Goal: Task Accomplishment & Management: Manage account settings

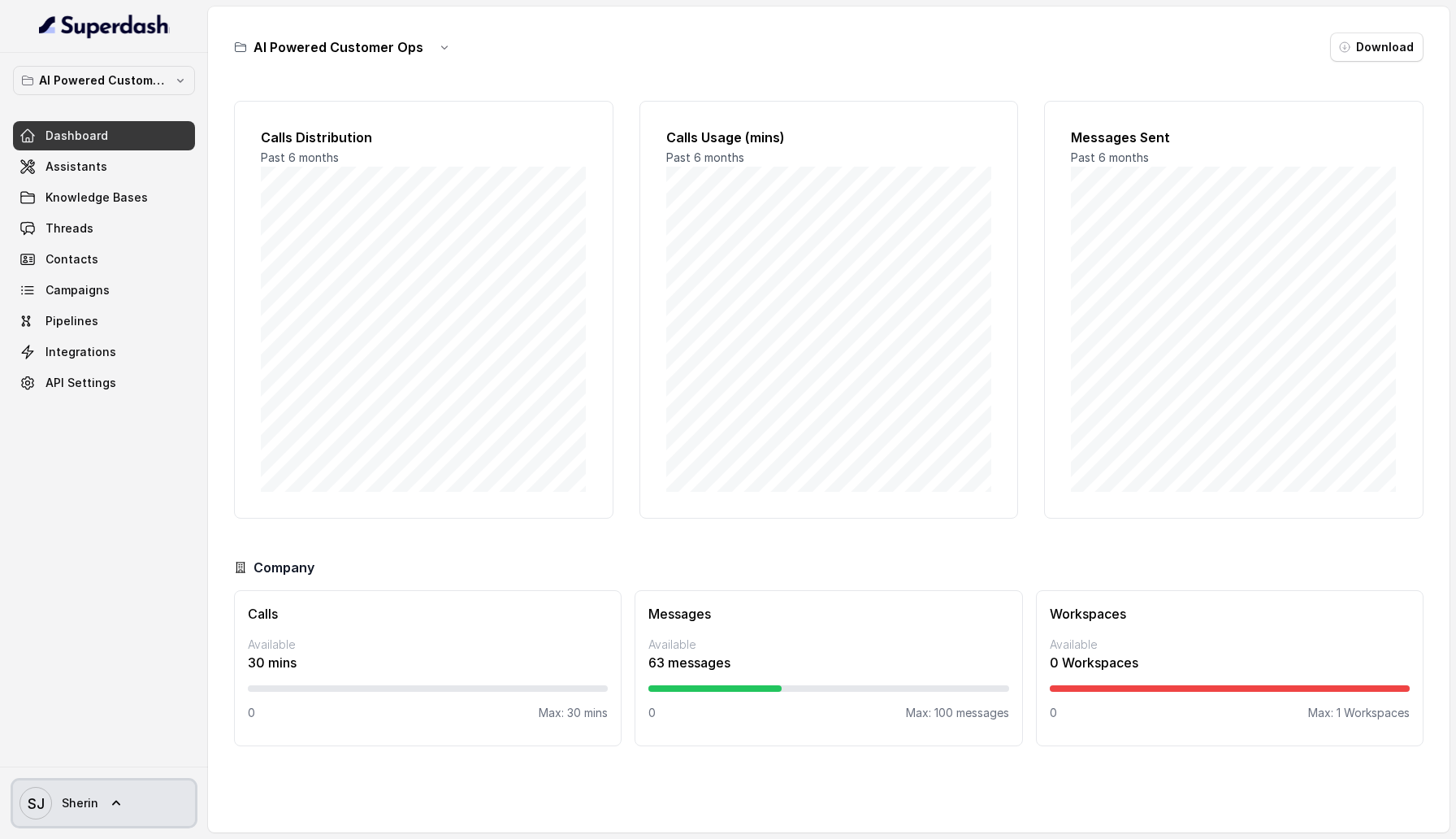
click at [97, 790] on link "[PERSON_NAME]" at bounding box center [105, 802] width 182 height 46
click at [99, 765] on div "Logout" at bounding box center [103, 756] width 138 height 20
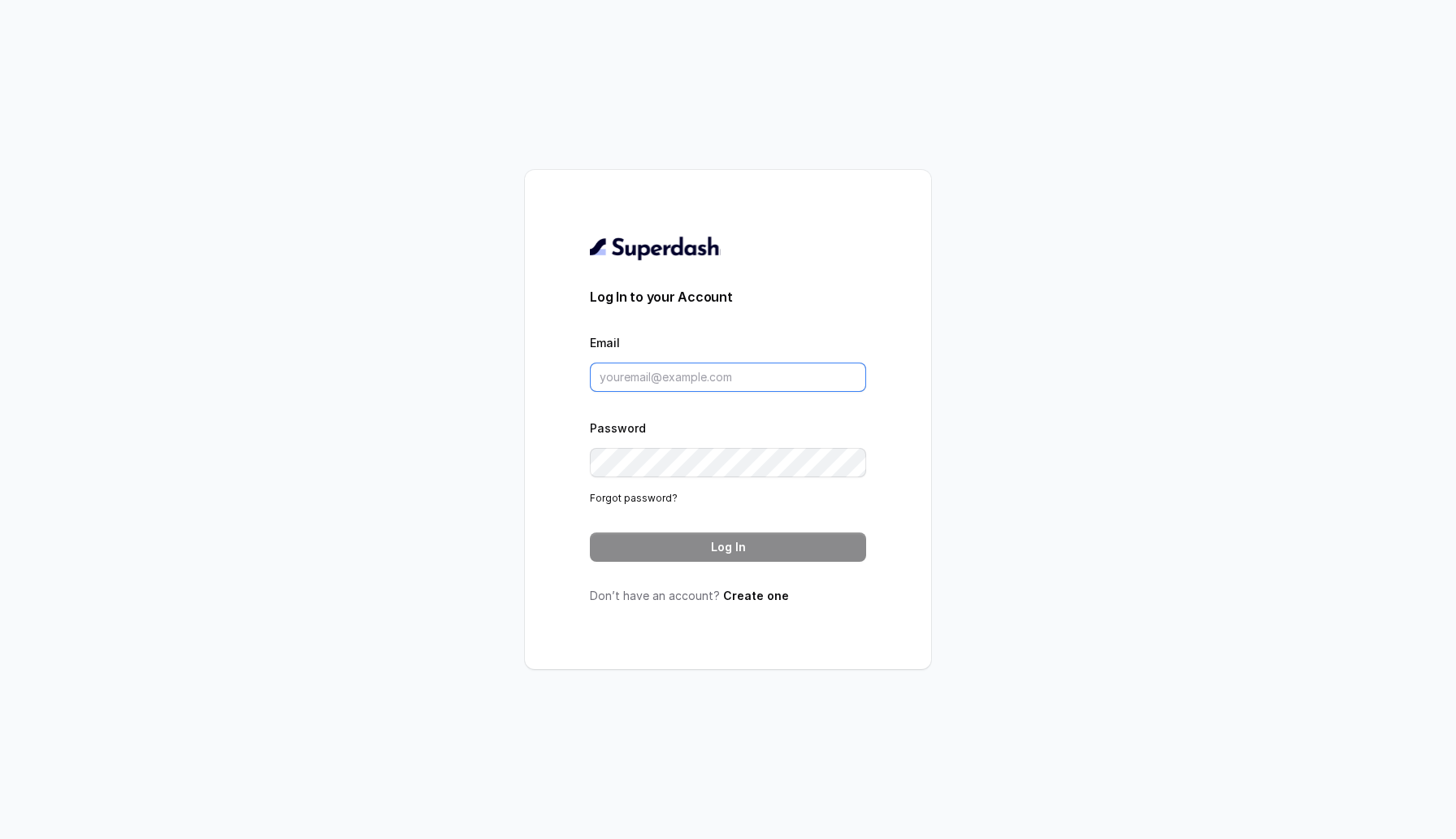
click at [660, 373] on input "Email" at bounding box center [727, 377] width 276 height 29
click at [620, 551] on button "Log In" at bounding box center [727, 547] width 276 height 29
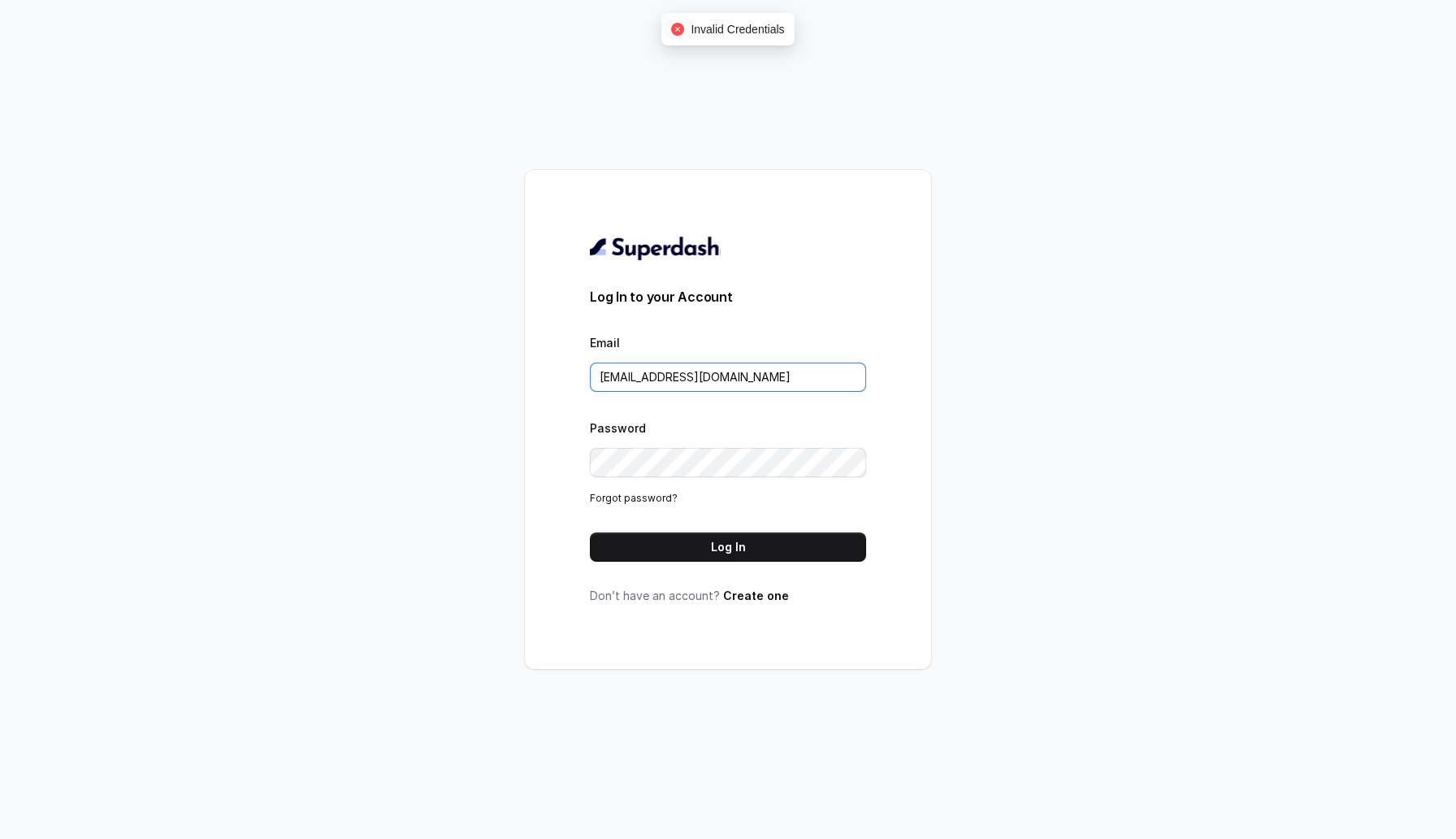
click at [690, 379] on input "[EMAIL_ADDRESS][DOMAIN_NAME]" at bounding box center [727, 377] width 276 height 29
type input "[EMAIL_ADDRESS][DOMAIN_NAME]"
click at [650, 543] on button "Log In" at bounding box center [727, 547] width 276 height 29
click at [819, 382] on input "[EMAIL_ADDRESS][DOMAIN_NAME]" at bounding box center [727, 377] width 276 height 29
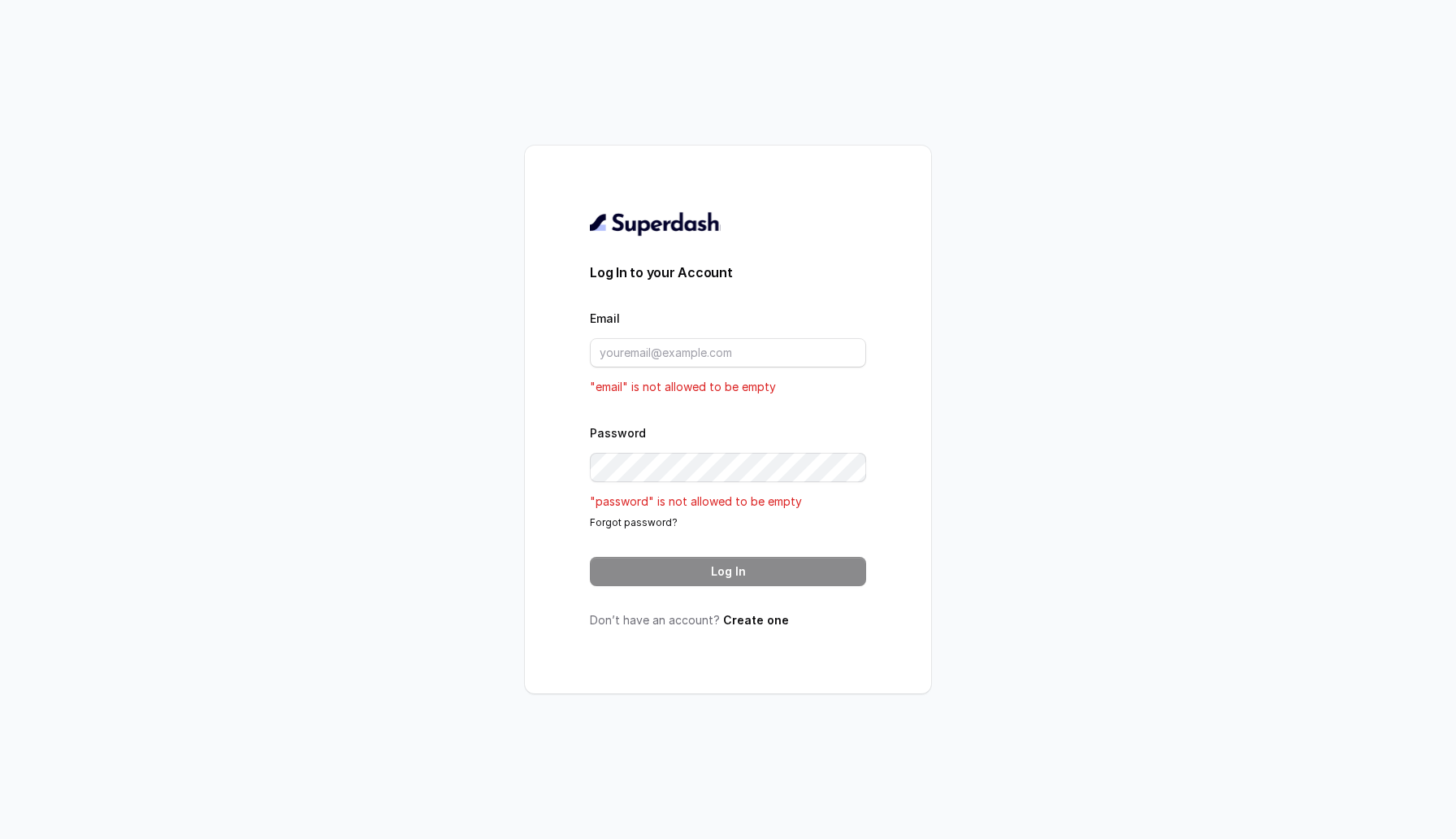
click at [160, 732] on div "Log In to your Account Email "email" is not allowed to be empty Password "passw…" at bounding box center [728, 419] width 1456 height 839
